Goal: Find specific page/section: Find specific page/section

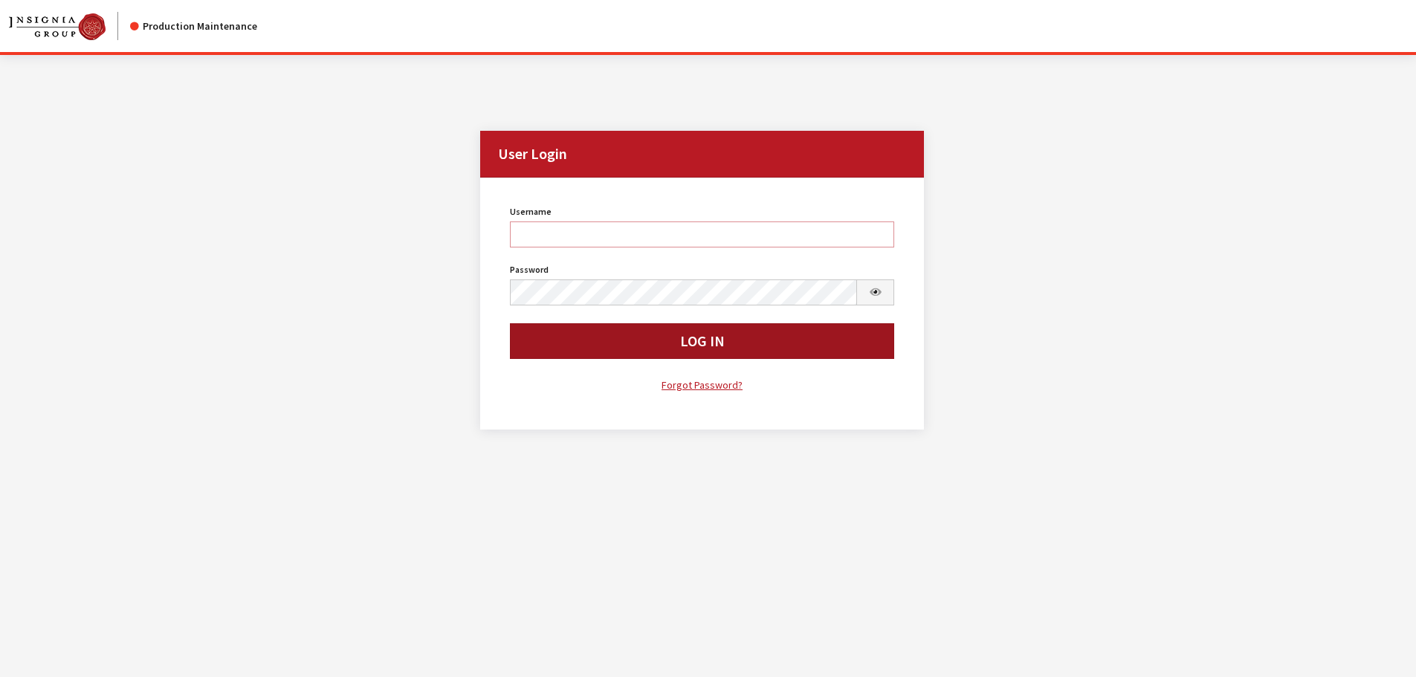
type input "cdorton"
click at [743, 343] on button "Log In" at bounding box center [702, 341] width 385 height 36
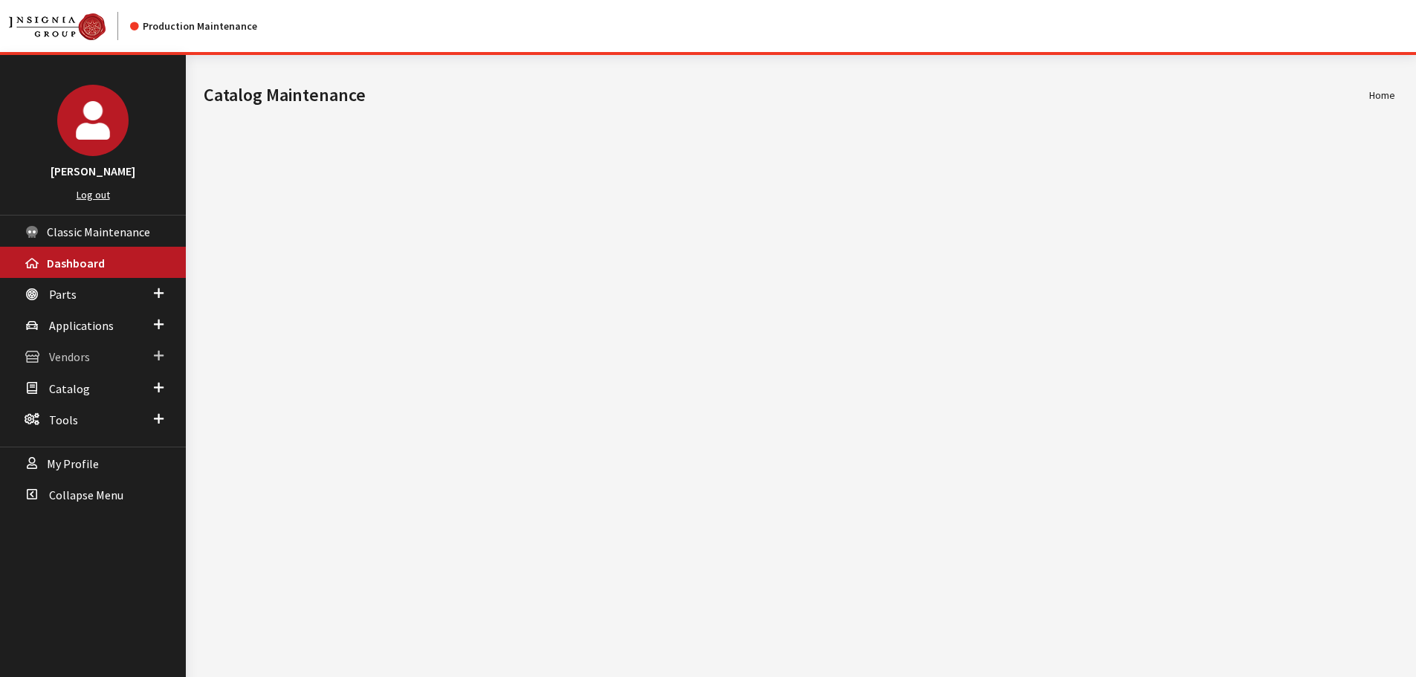
click at [79, 358] on span "Vendors" at bounding box center [69, 357] width 41 height 15
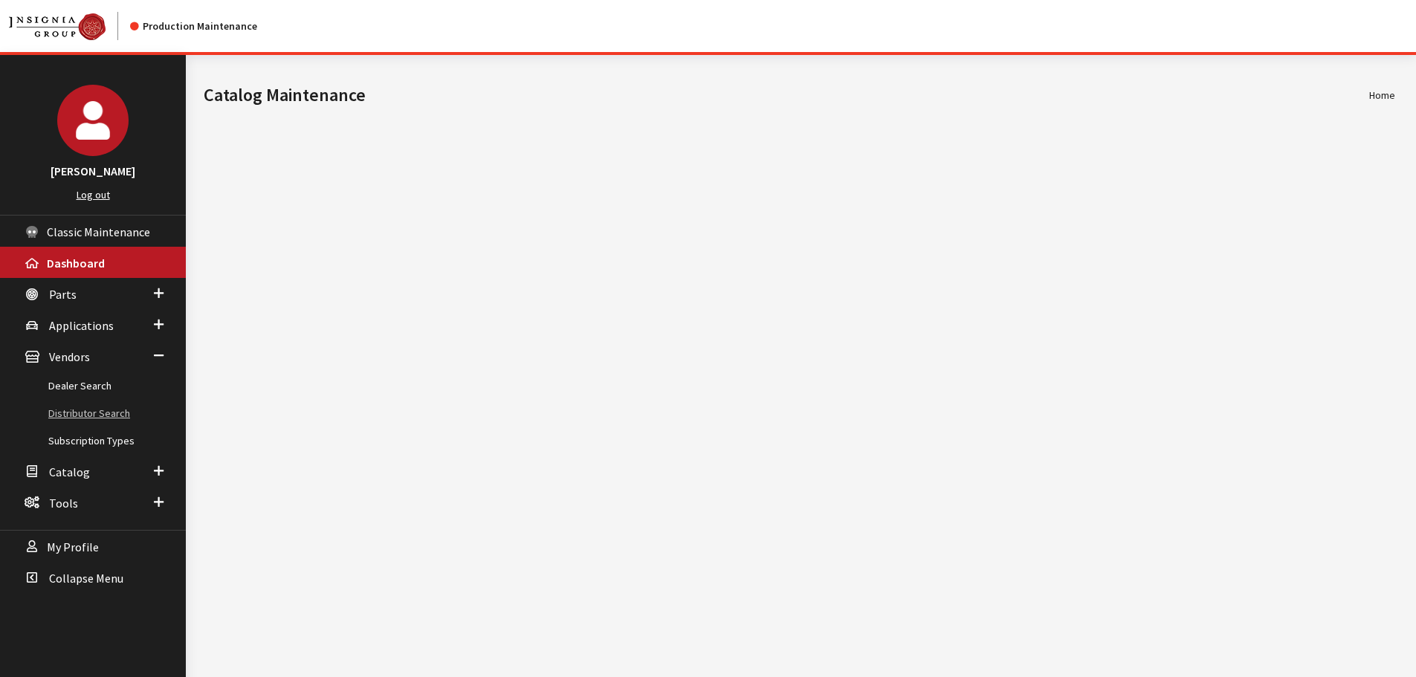
click at [70, 409] on link "Distributor Search" at bounding box center [93, 414] width 186 height 28
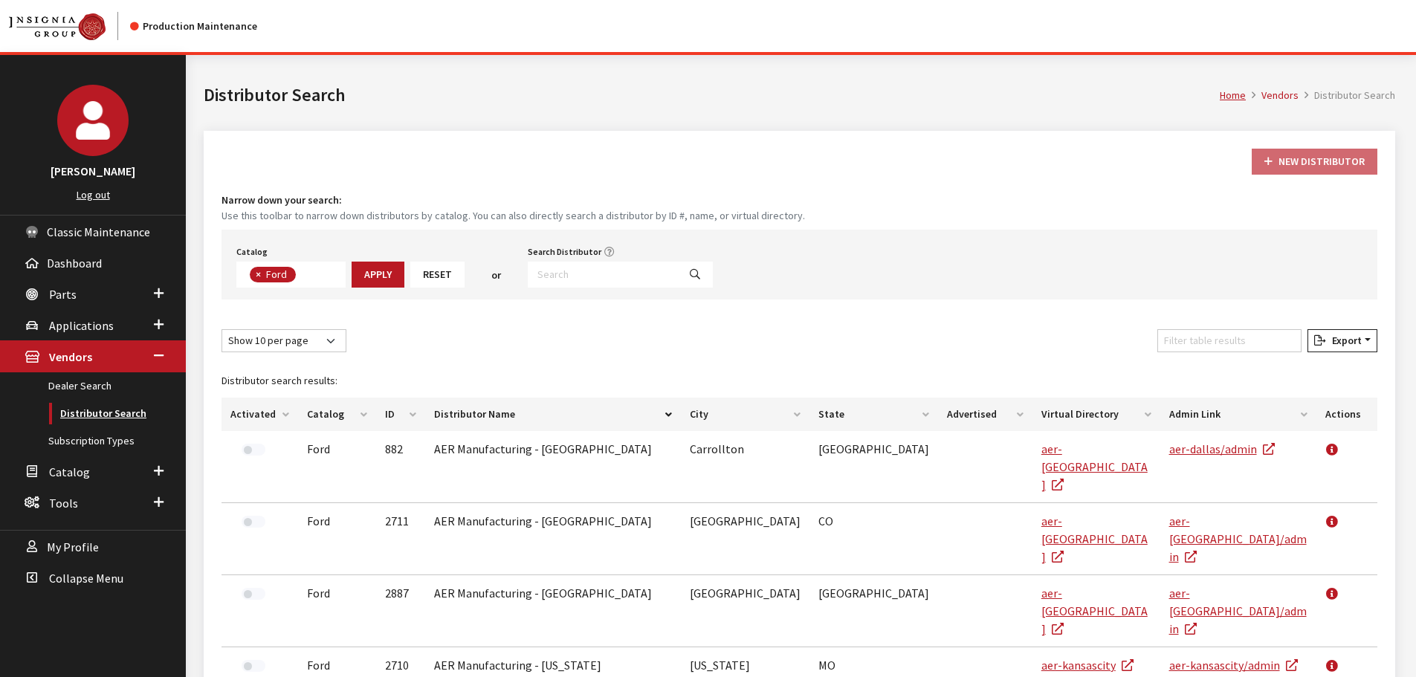
scroll to position [52, 0]
click at [565, 284] on input "Search Distributor" at bounding box center [603, 275] width 150 height 26
type input "rmac"
select select
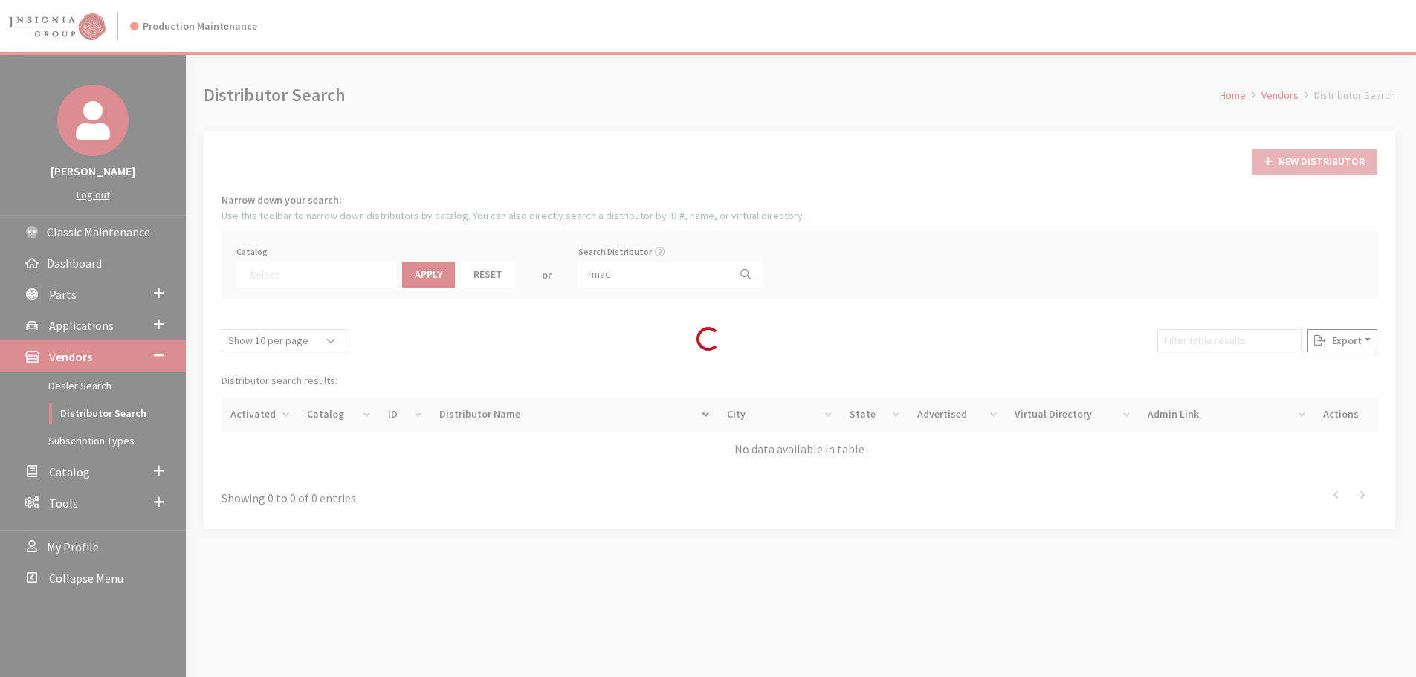
scroll to position [99, 0]
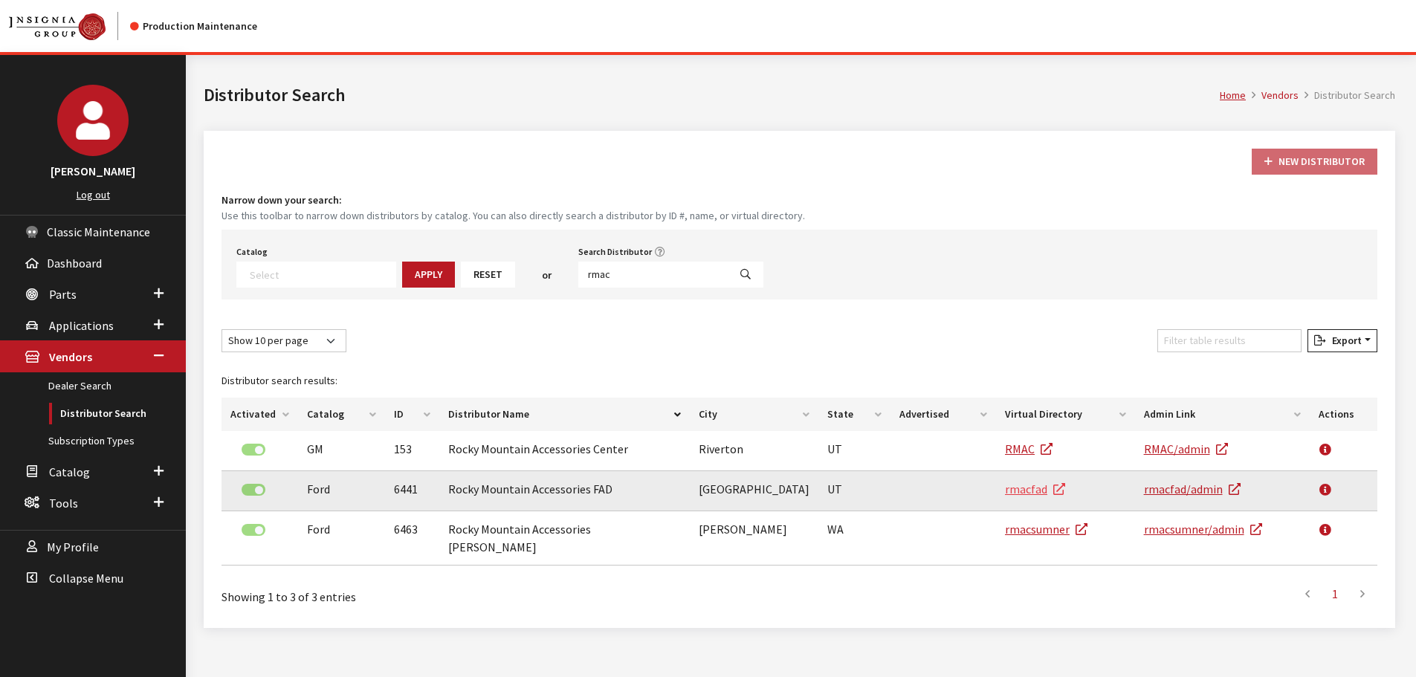
click at [1021, 490] on link "rmacfad" at bounding box center [1035, 489] width 60 height 15
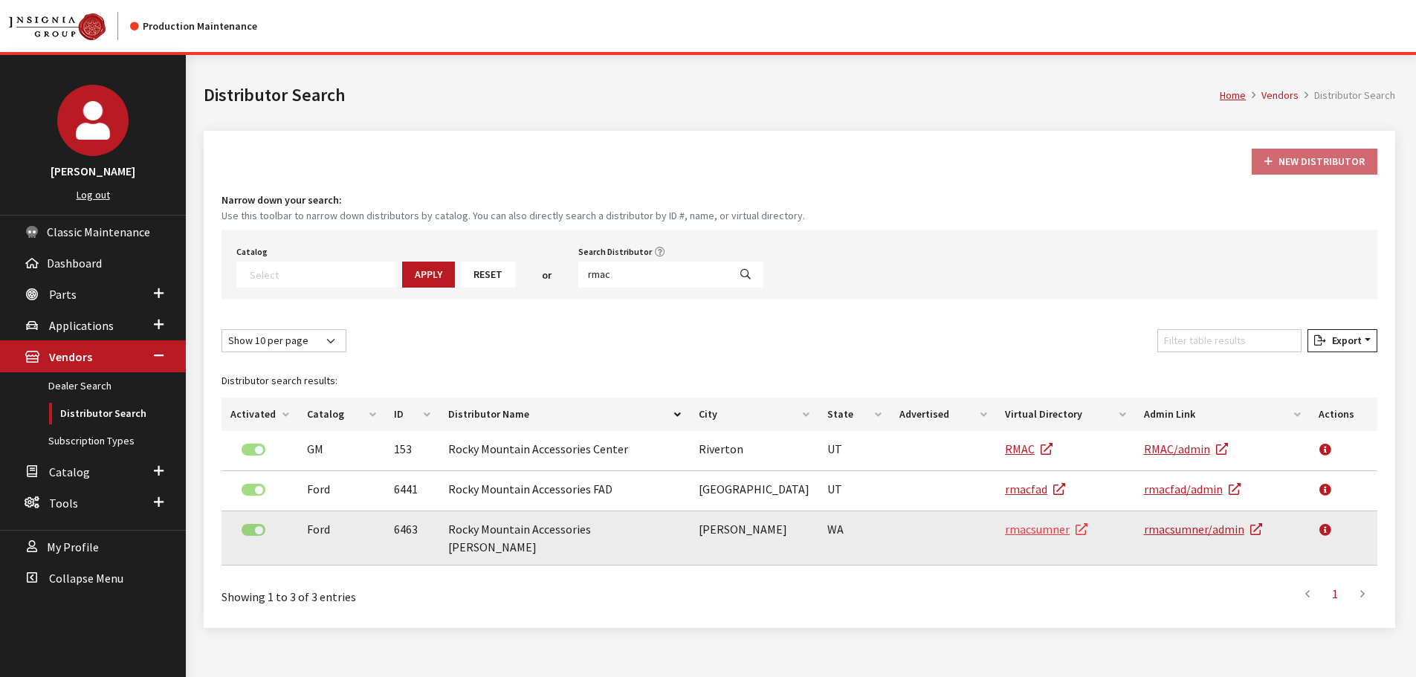
click at [1039, 532] on link "rmacsumner" at bounding box center [1046, 529] width 83 height 15
